Goal: Contribute content: Add original content to the website for others to see

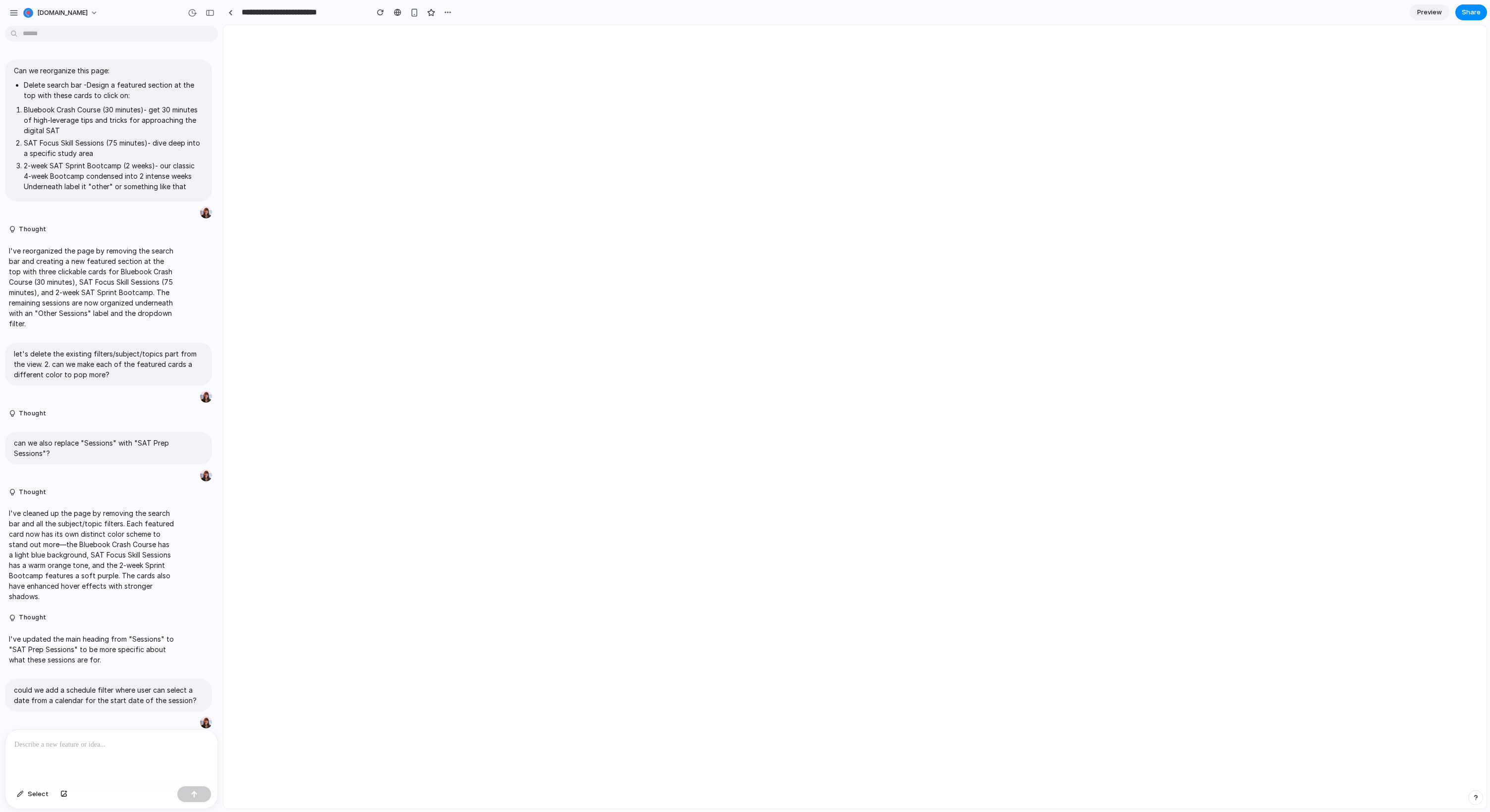
scroll to position [1716, 0]
type input "**********"
